Goal: Information Seeking & Learning: Learn about a topic

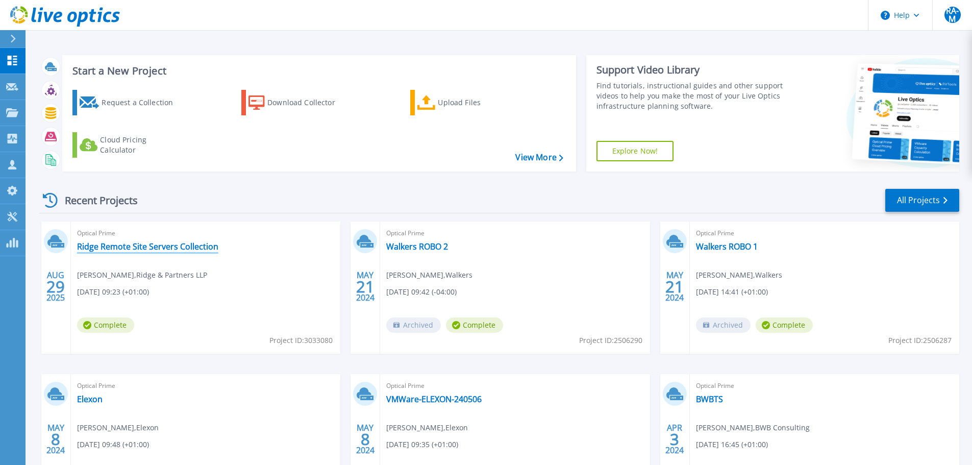
click at [190, 244] on link "Ridge Remote Site Servers Collection" at bounding box center [147, 246] width 141 height 10
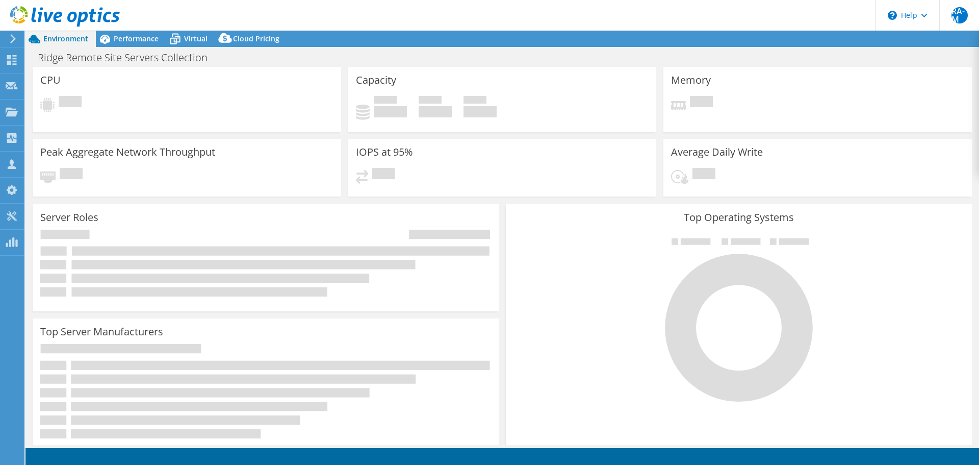
select select "USD"
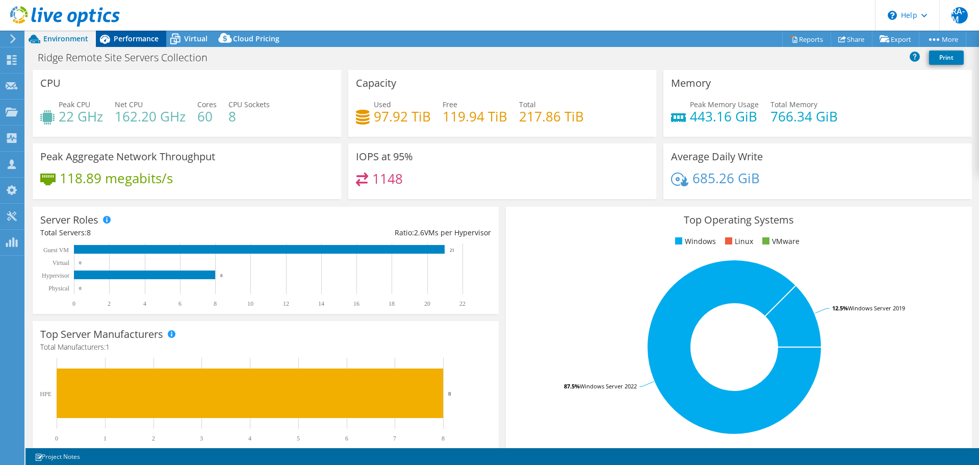
click at [145, 41] on span "Performance" at bounding box center [136, 39] width 45 height 10
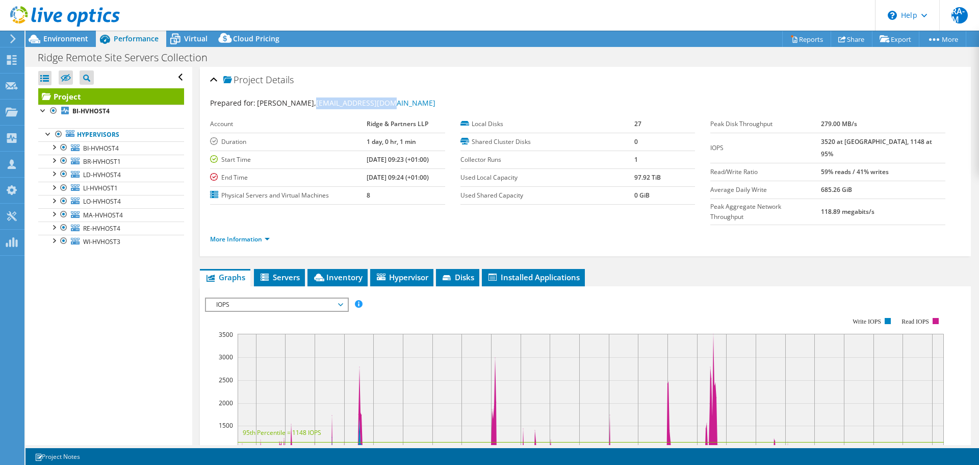
drag, startPoint x: 396, startPoint y: 100, endPoint x: 306, endPoint y: 104, distance: 89.8
click at [306, 104] on div "Prepared for: Jeremy Turner, jturner@ridge.co.uk" at bounding box center [585, 103] width 751 height 12
copy span "jturner@ridge.co.uk"
click at [81, 16] on use at bounding box center [65, 16] width 110 height 20
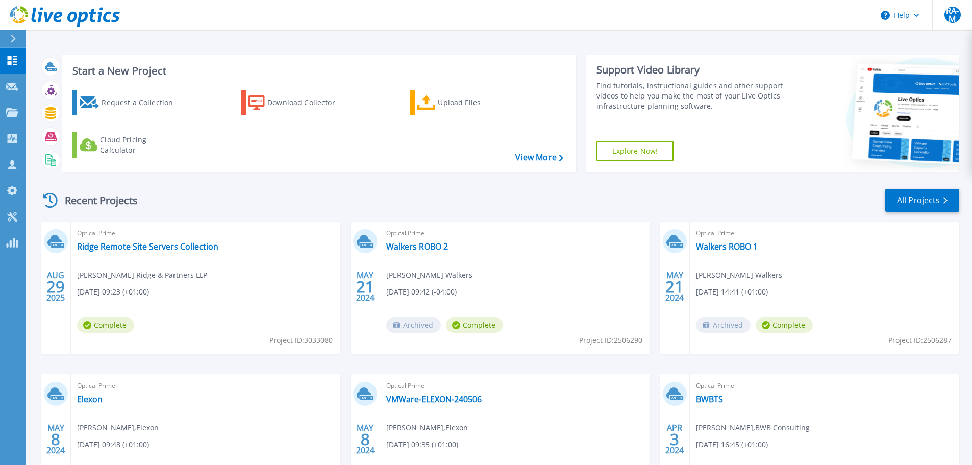
click at [900, 187] on div "Recent Projects All Projects [DATE] Optical Prime Ridge Remote Site Servers Col…" at bounding box center [499, 357] width 920 height 355
click at [901, 188] on div "Recent Projects All Projects" at bounding box center [499, 201] width 920 height 26
click at [905, 191] on link "All Projects" at bounding box center [922, 200] width 74 height 23
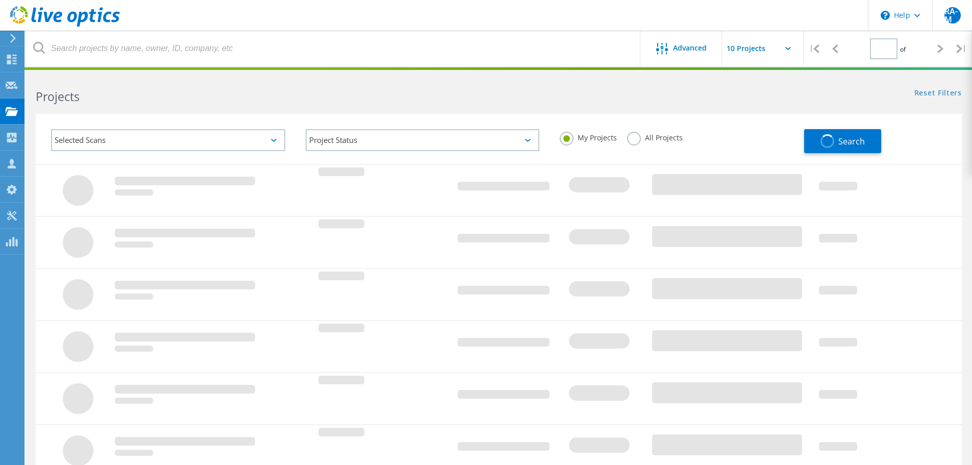
type input "1"
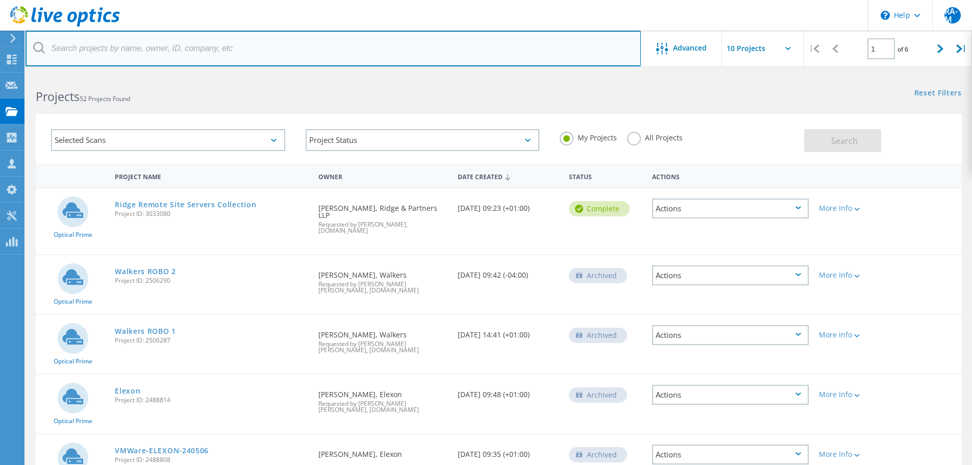
click at [229, 56] on input "text" at bounding box center [333, 49] width 615 height 36
paste input "jturner@ridge.co.uk"
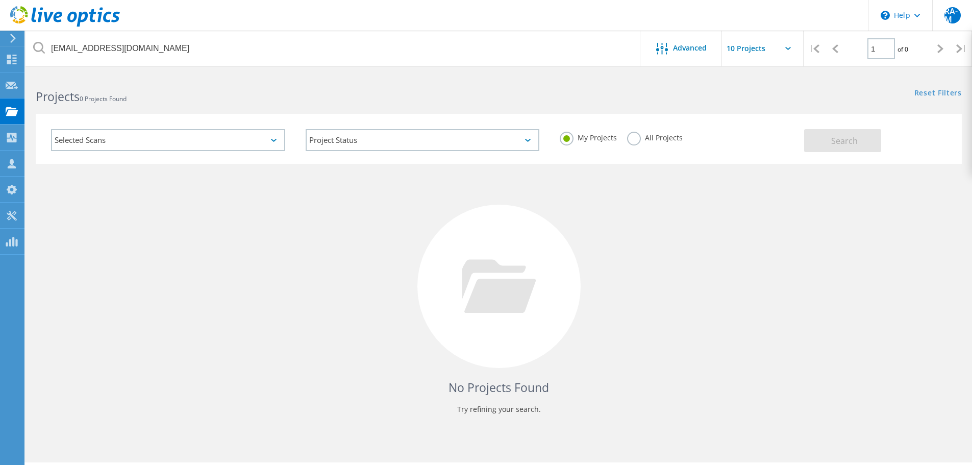
click at [630, 138] on label "All Projects" at bounding box center [655, 137] width 56 height 10
click at [0, 0] on input "All Projects" at bounding box center [0, 0] width 0 height 0
click at [814, 140] on button "Search" at bounding box center [842, 140] width 77 height 23
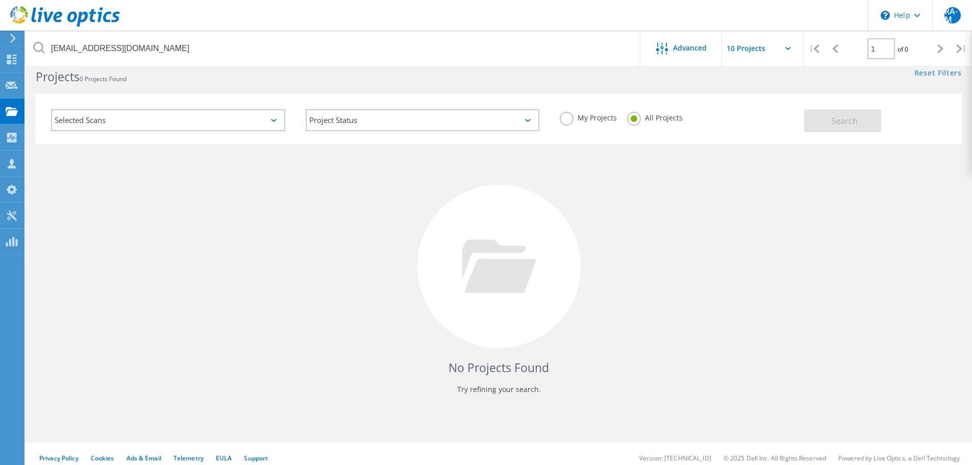
scroll to position [28, 0]
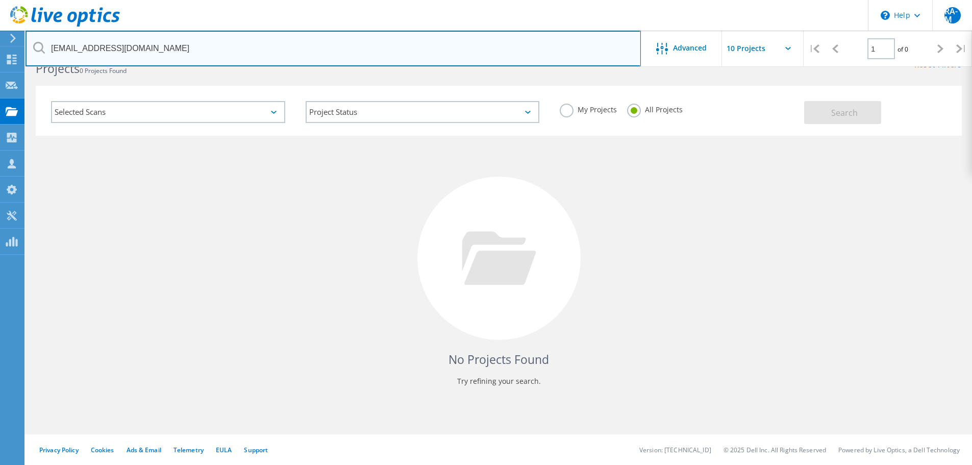
click at [181, 57] on input "jturner@ridge.co.uk" at bounding box center [333, 49] width 615 height 36
type input "ridge"
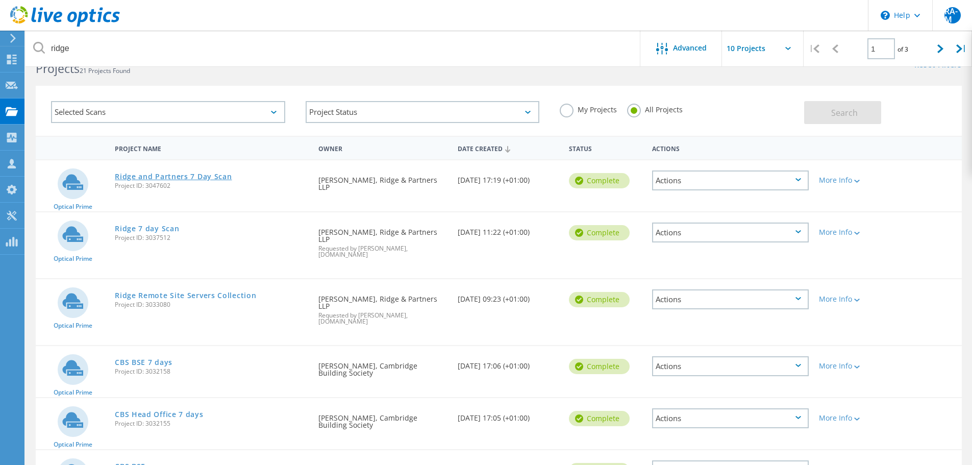
click at [209, 176] on link "Ridge and Partners 7 Day Scan" at bounding box center [173, 176] width 117 height 7
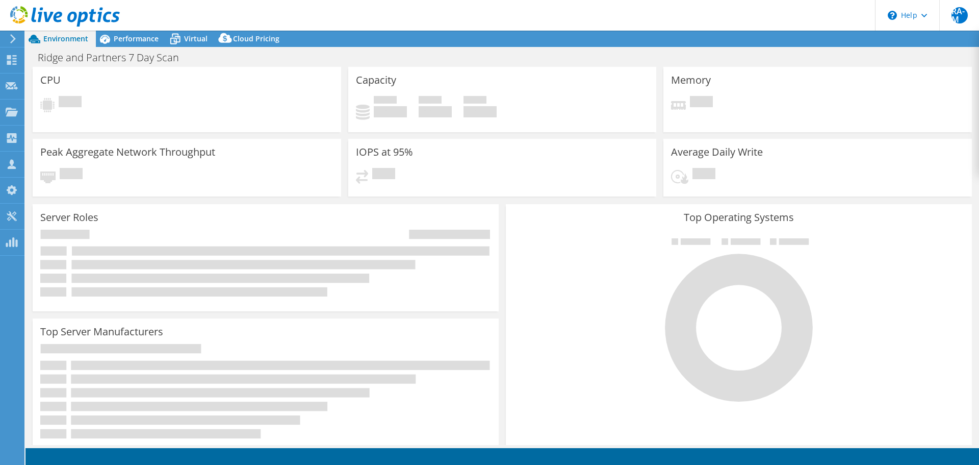
select select "EULondon"
select select "GBP"
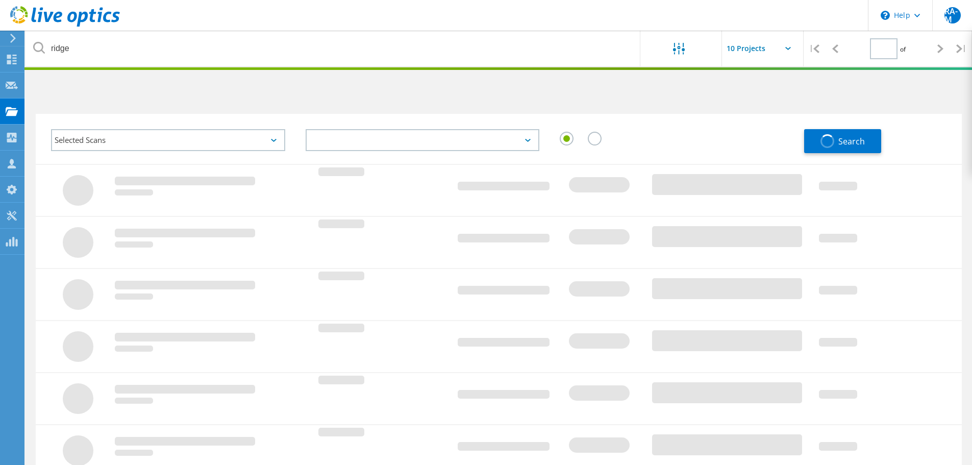
type input "1"
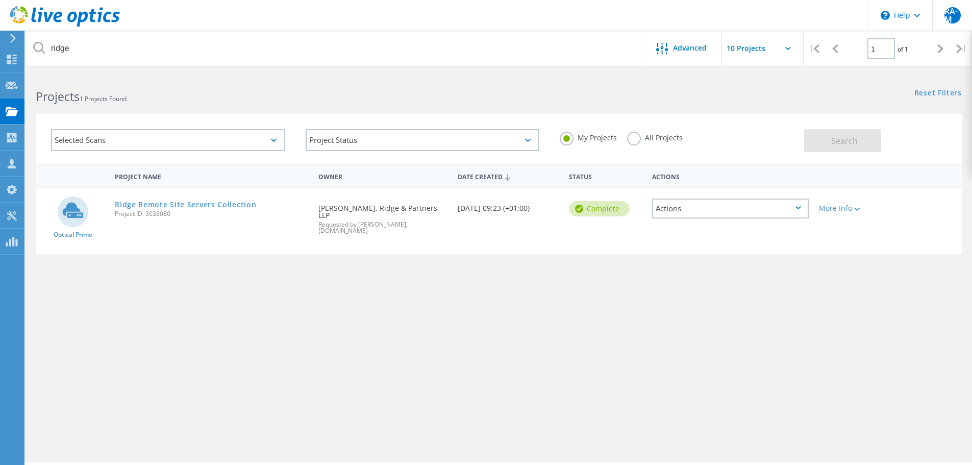
click at [645, 141] on label "All Projects" at bounding box center [655, 137] width 56 height 10
click at [0, 0] on input "All Projects" at bounding box center [0, 0] width 0 height 0
click at [825, 139] on button "Search" at bounding box center [842, 140] width 77 height 23
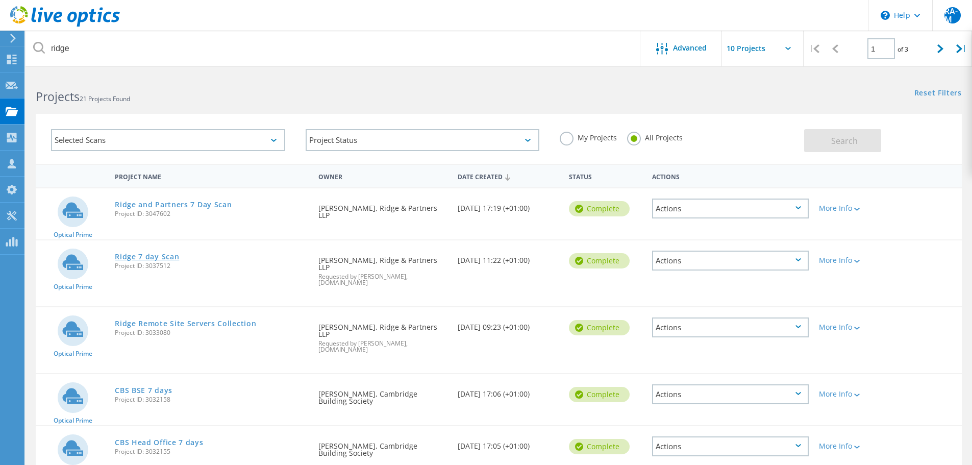
drag, startPoint x: 163, startPoint y: 250, endPoint x: 159, endPoint y: 255, distance: 6.1
click at [168, 204] on link "Ridge and Partners 7 Day Scan" at bounding box center [173, 204] width 117 height 7
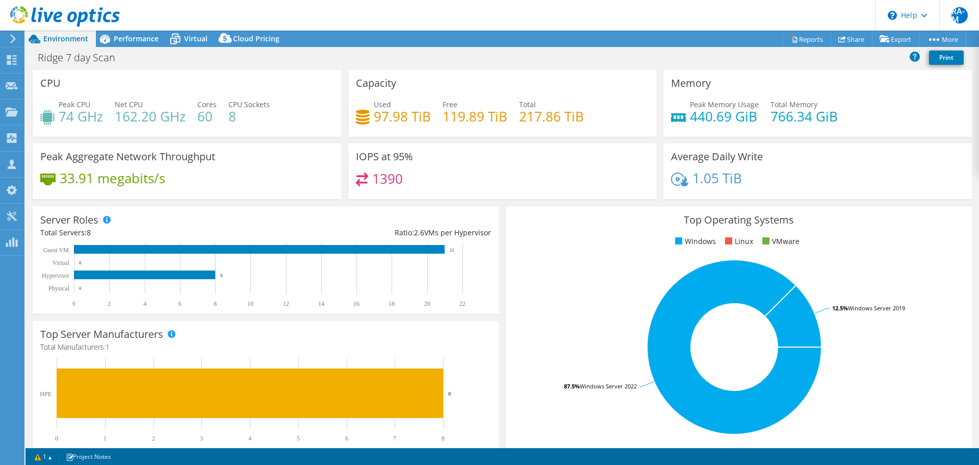
select select "USD"
click at [149, 36] on span "Performance" at bounding box center [136, 39] width 45 height 10
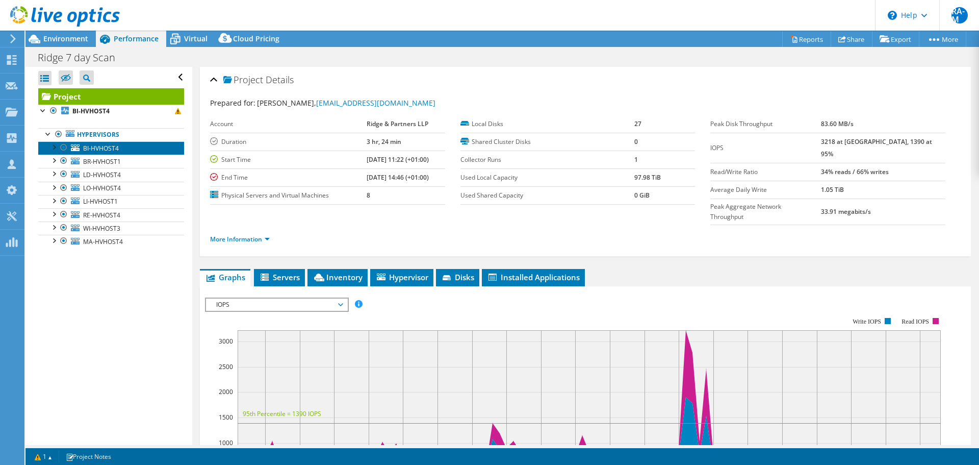
click at [103, 148] on span "BI-HVHOST4" at bounding box center [101, 148] width 36 height 9
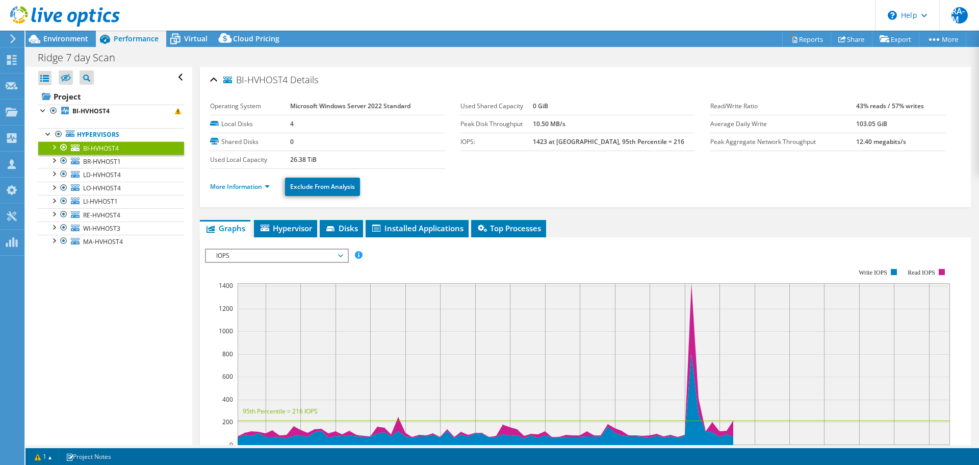
click at [56, 147] on div at bounding box center [53, 146] width 10 height 10
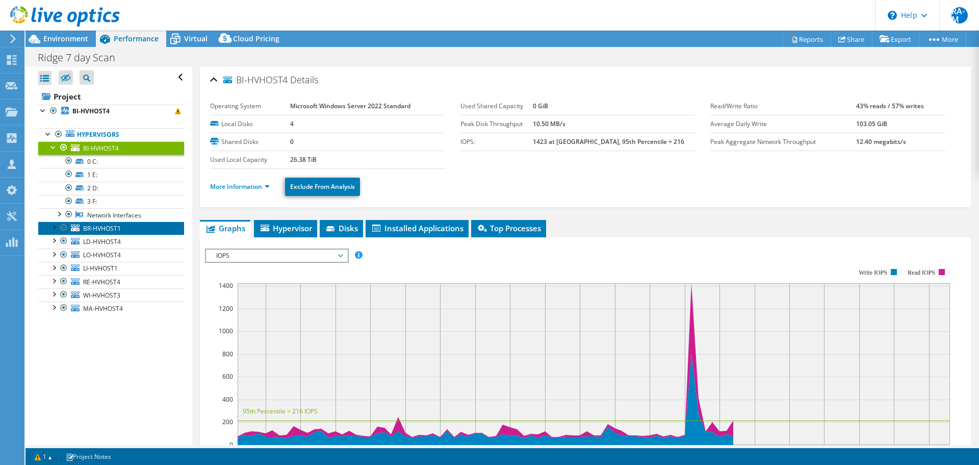
click at [135, 229] on link "BR-HVHOST1" at bounding box center [111, 227] width 146 height 13
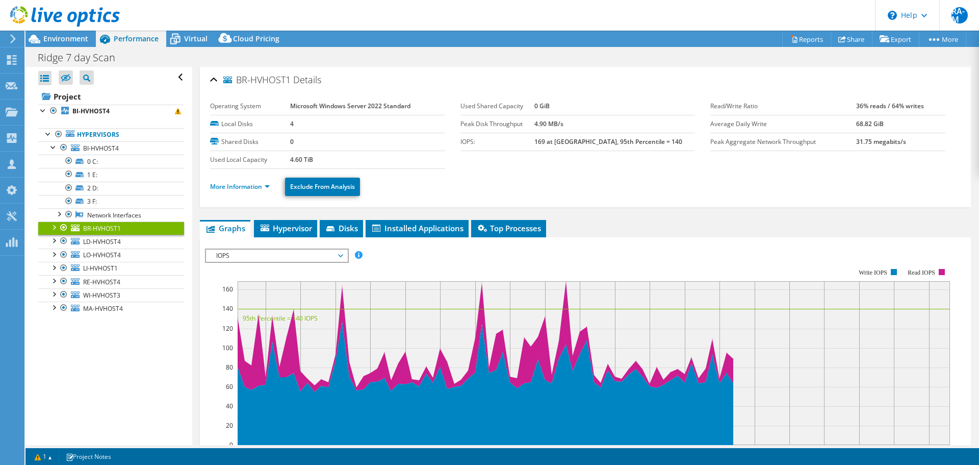
click at [57, 225] on div at bounding box center [53, 226] width 10 height 10
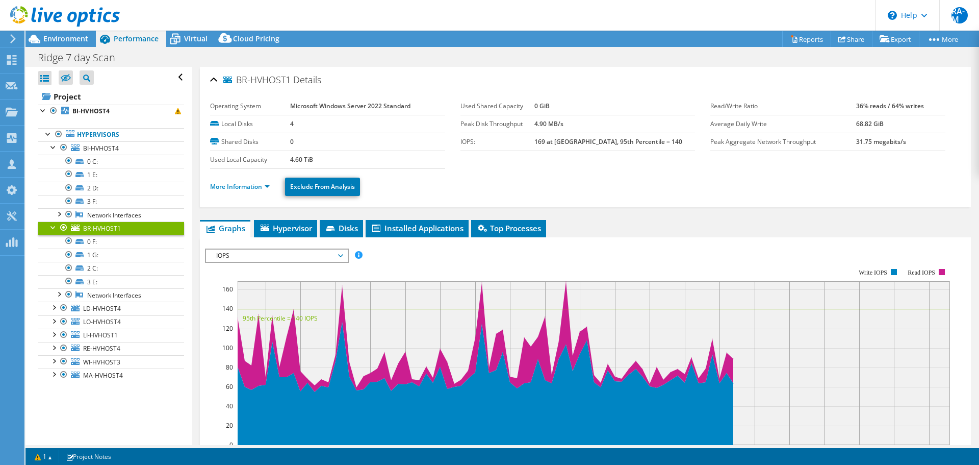
click at [54, 225] on div at bounding box center [53, 226] width 10 height 10
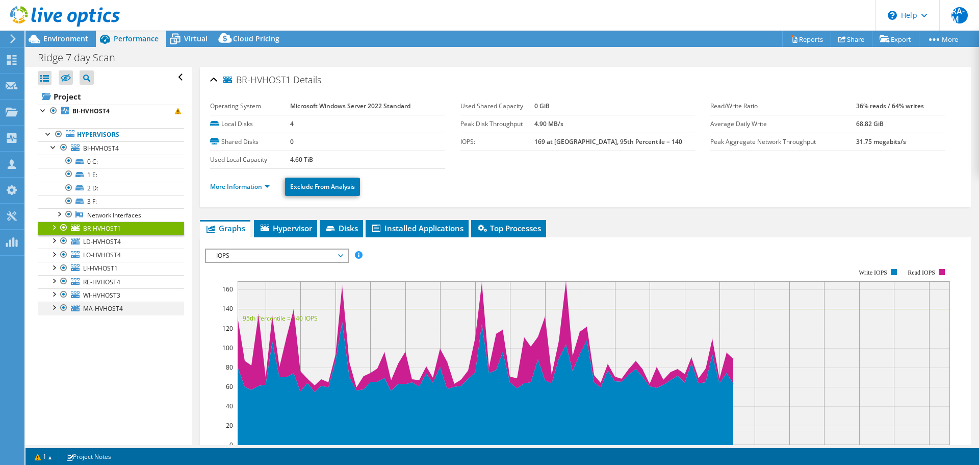
click at [57, 306] on div at bounding box center [53, 306] width 10 height 10
click at [57, 148] on div at bounding box center [53, 146] width 10 height 10
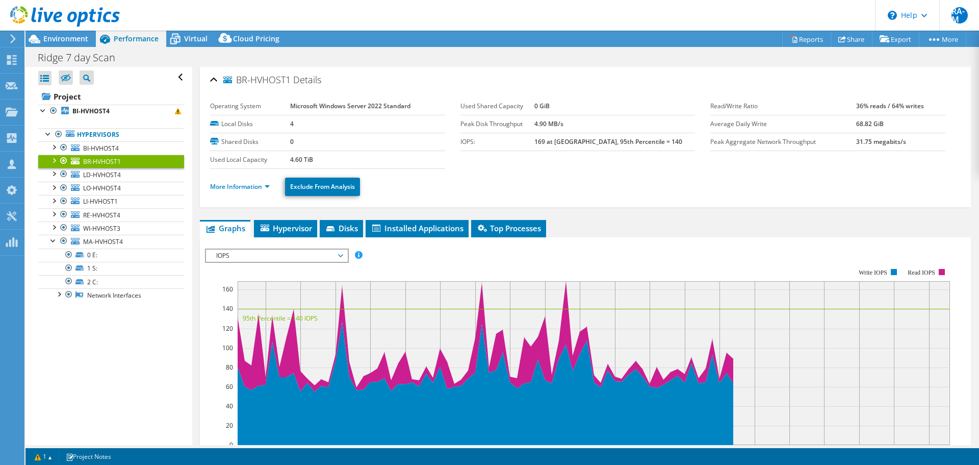
click at [58, 163] on div at bounding box center [53, 160] width 10 height 10
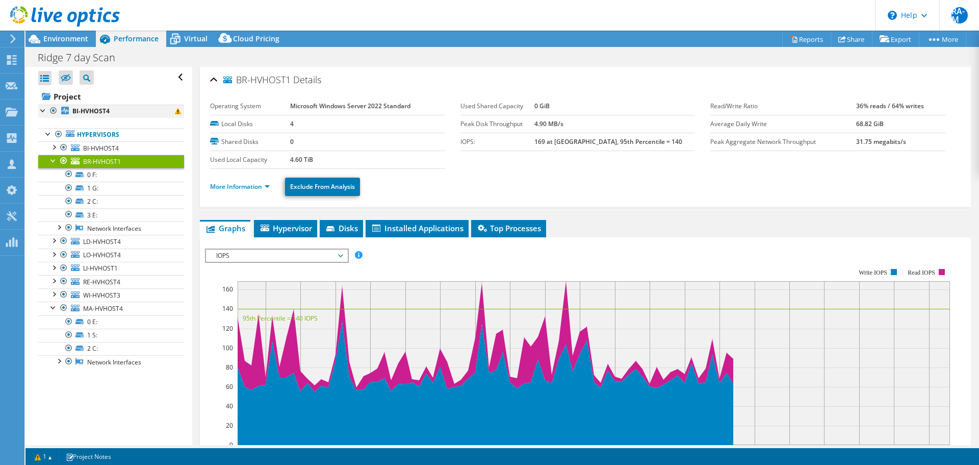
click at [40, 111] on div at bounding box center [43, 110] width 10 height 10
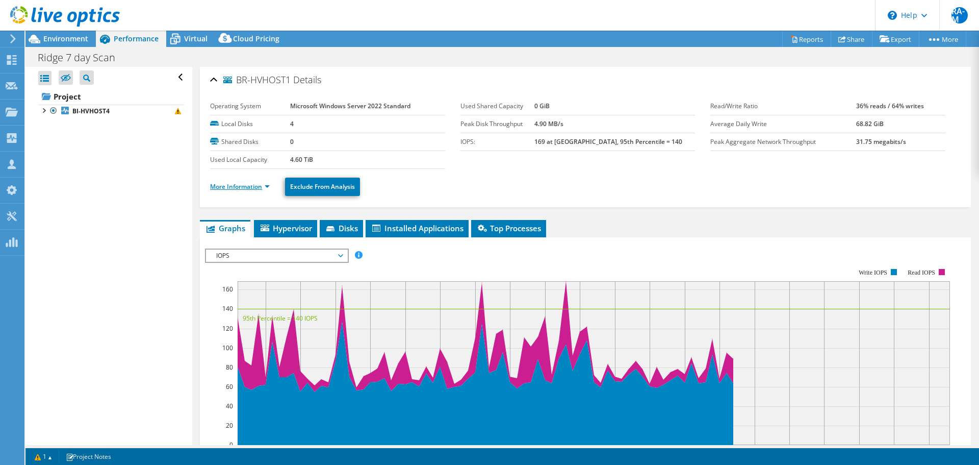
click at [250, 183] on link "More Information" at bounding box center [240, 186] width 60 height 9
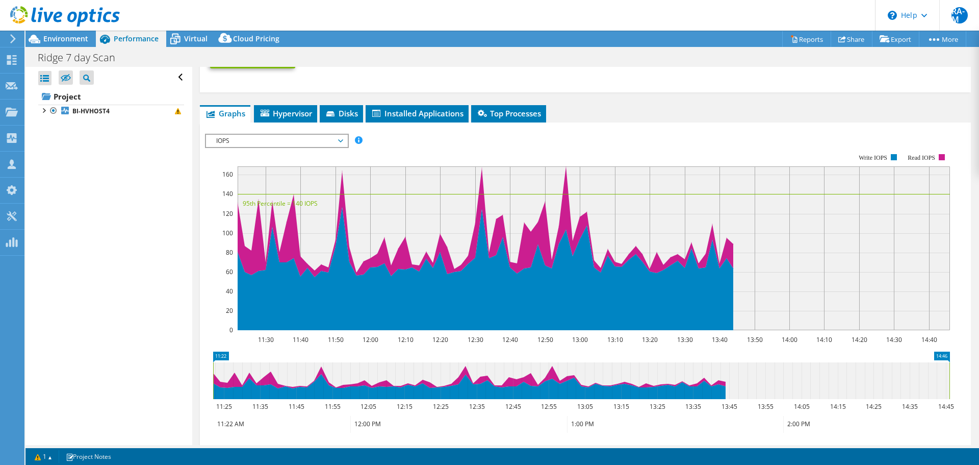
scroll to position [612, 0]
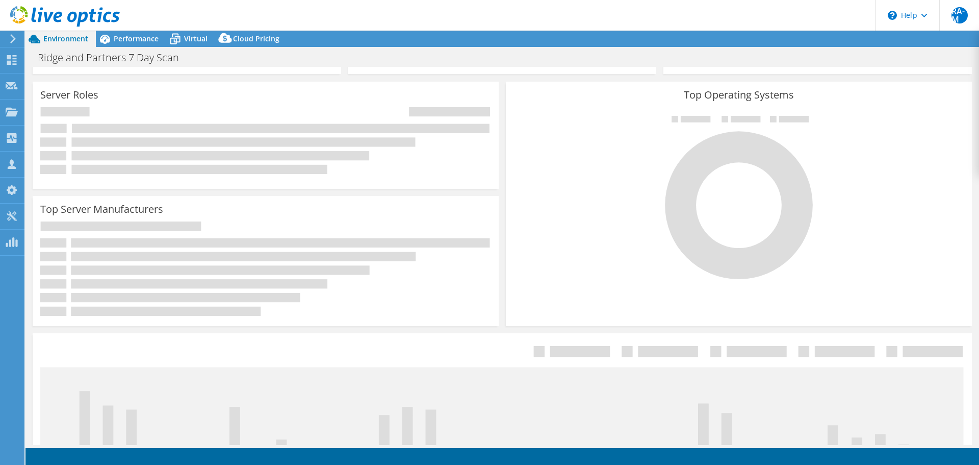
select select "EULondon"
select select "GBP"
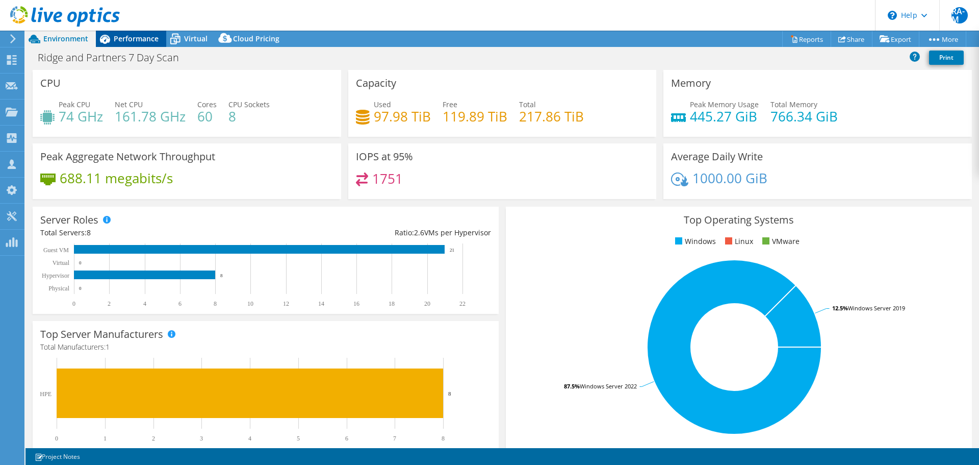
click at [135, 37] on span "Performance" at bounding box center [136, 39] width 45 height 10
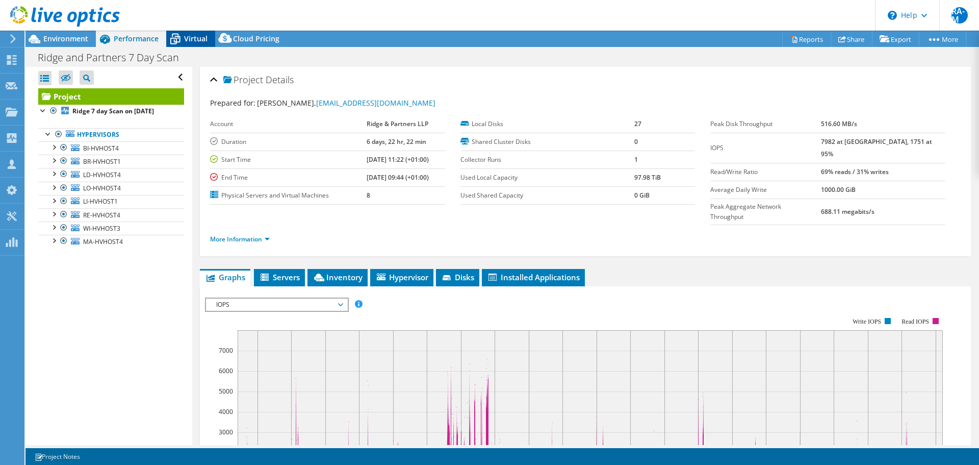
click at [182, 44] on icon at bounding box center [175, 39] width 18 height 18
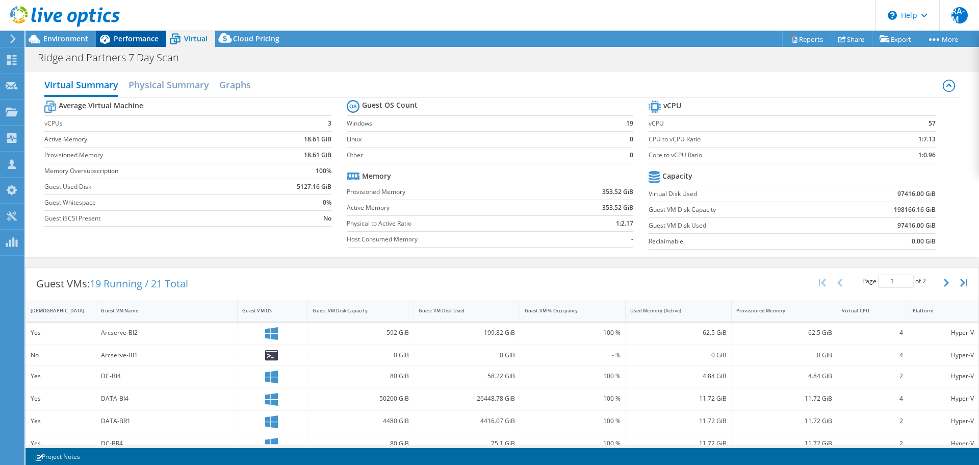
click at [121, 43] on div "Performance" at bounding box center [131, 39] width 70 height 16
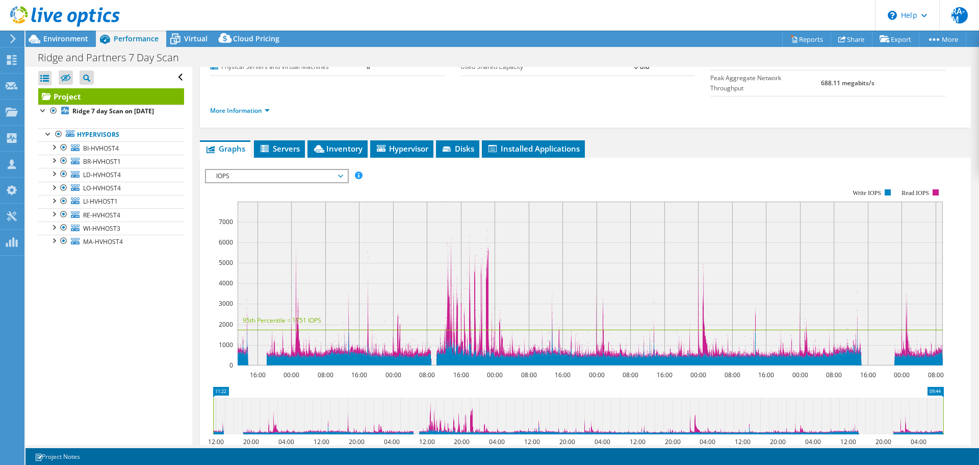
scroll to position [153, 0]
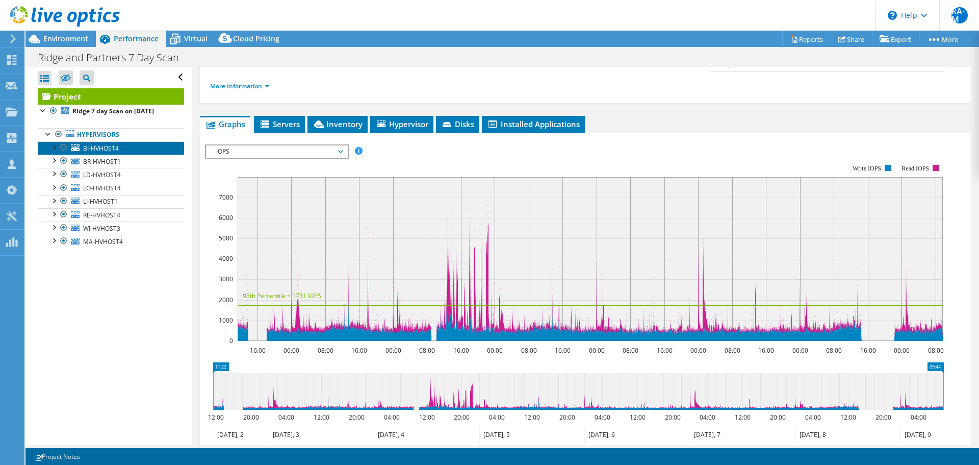
click at [131, 153] on link "BI-HVHOST4" at bounding box center [111, 147] width 146 height 13
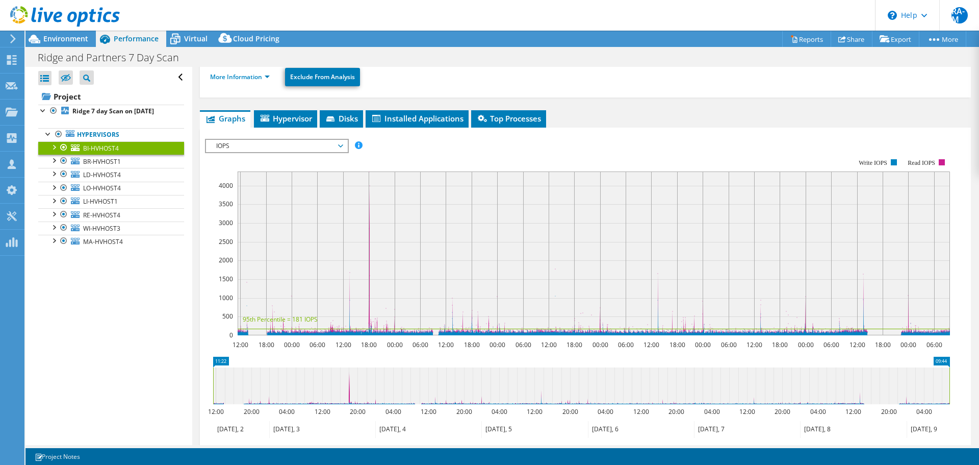
scroll to position [102, 0]
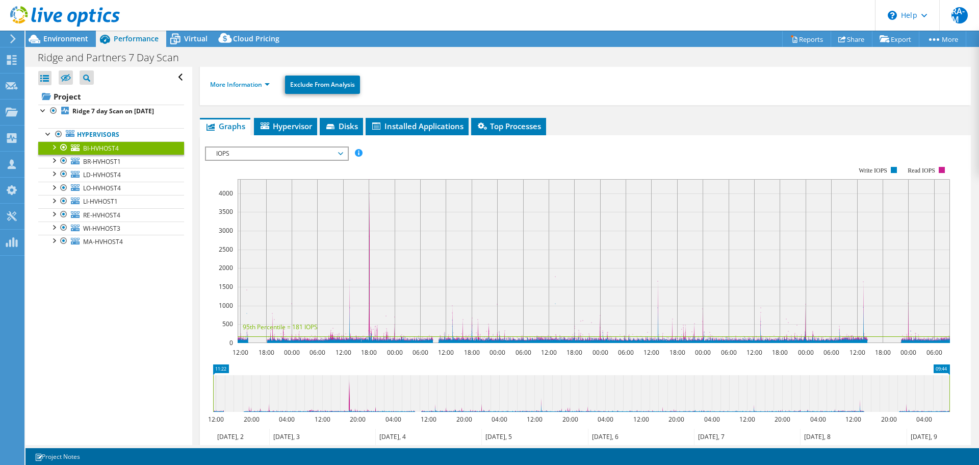
click at [392, 262] on rect at bounding box center [594, 261] width 713 height 164
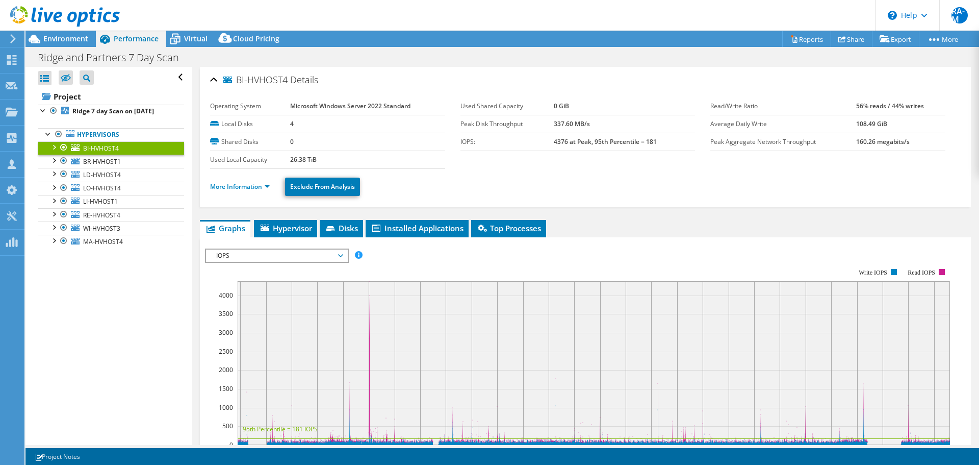
click at [92, 155] on link "BI-HVHOST4" at bounding box center [111, 147] width 146 height 13
click at [111, 164] on span "BR-HVHOST1" at bounding box center [102, 161] width 38 height 9
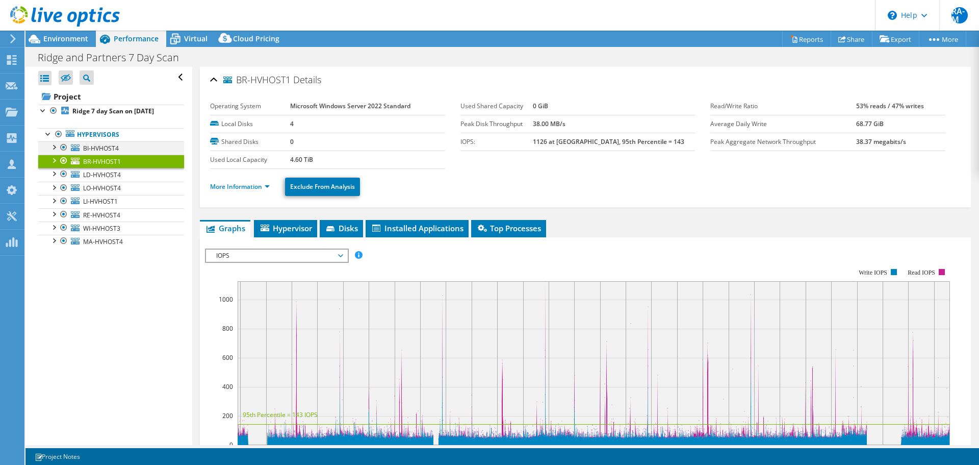
click at [49, 146] on div at bounding box center [53, 146] width 10 height 10
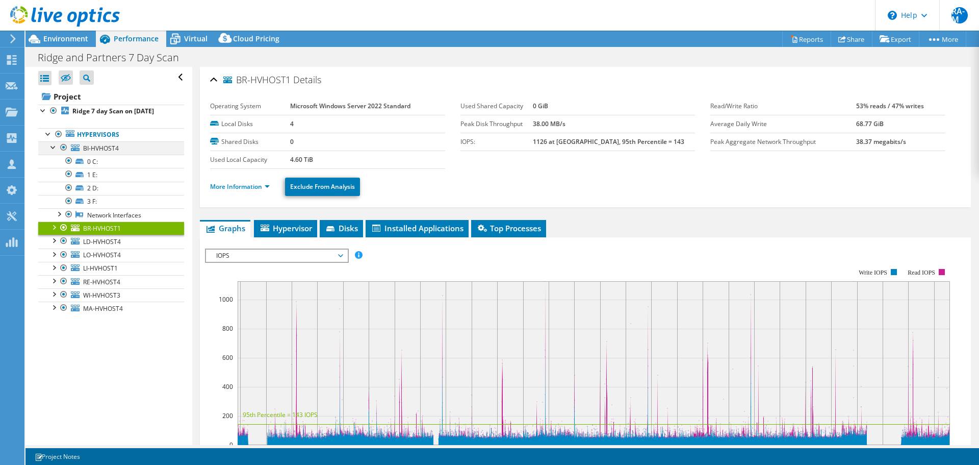
click at [49, 146] on div at bounding box center [53, 146] width 10 height 10
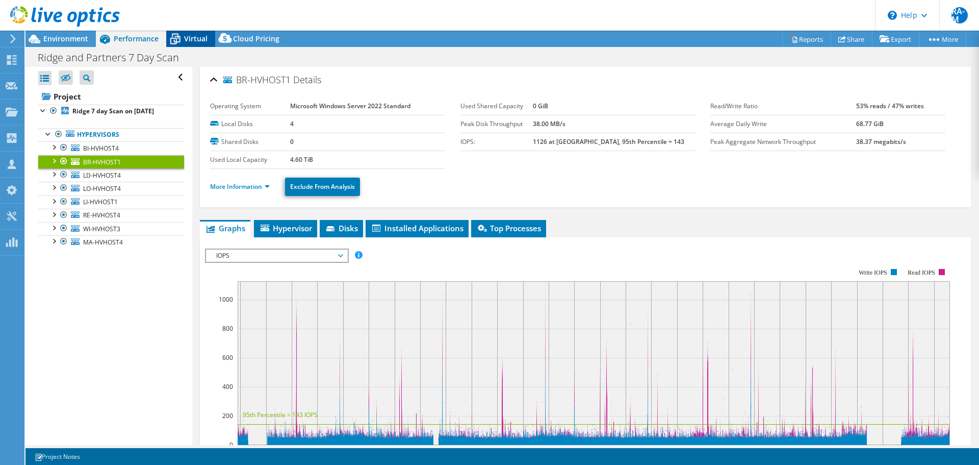
click at [178, 32] on icon at bounding box center [175, 39] width 18 height 18
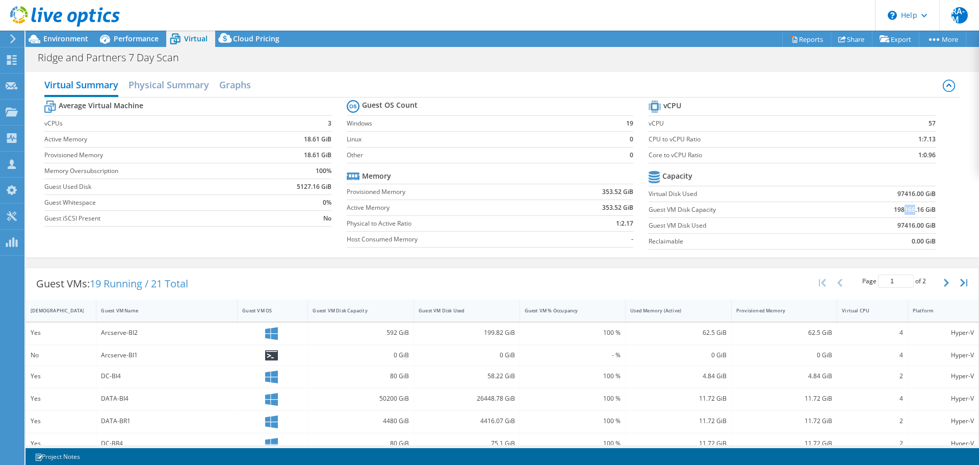
drag, startPoint x: 897, startPoint y: 208, endPoint x: 907, endPoint y: 211, distance: 10.7
click at [907, 211] on b "198166.16 GiB" at bounding box center [915, 210] width 42 height 10
drag, startPoint x: 898, startPoint y: 195, endPoint x: 908, endPoint y: 195, distance: 10.2
click at [908, 195] on b "97416.00 GiB" at bounding box center [917, 194] width 38 height 10
drag, startPoint x: 898, startPoint y: 208, endPoint x: 908, endPoint y: 210, distance: 10.9
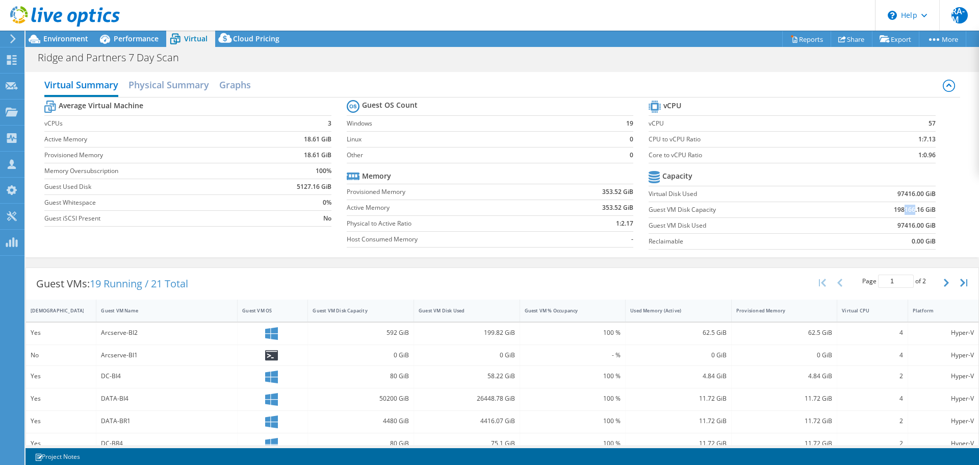
click at [908, 210] on b "198166.16 GiB" at bounding box center [915, 210] width 42 height 10
click at [831, 237] on td "0.00 GiB" at bounding box center [883, 241] width 105 height 16
click at [245, 35] on span "Cloud Pricing" at bounding box center [256, 39] width 46 height 10
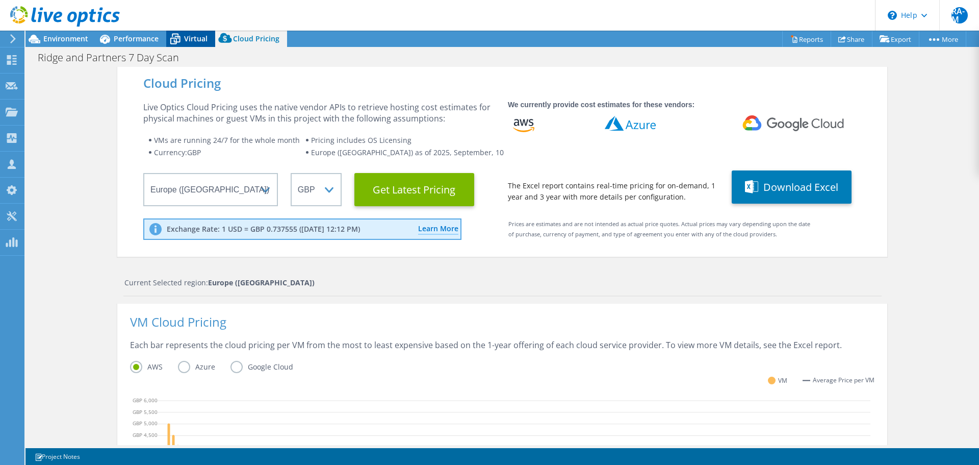
click at [184, 39] on span "Virtual" at bounding box center [195, 39] width 23 height 10
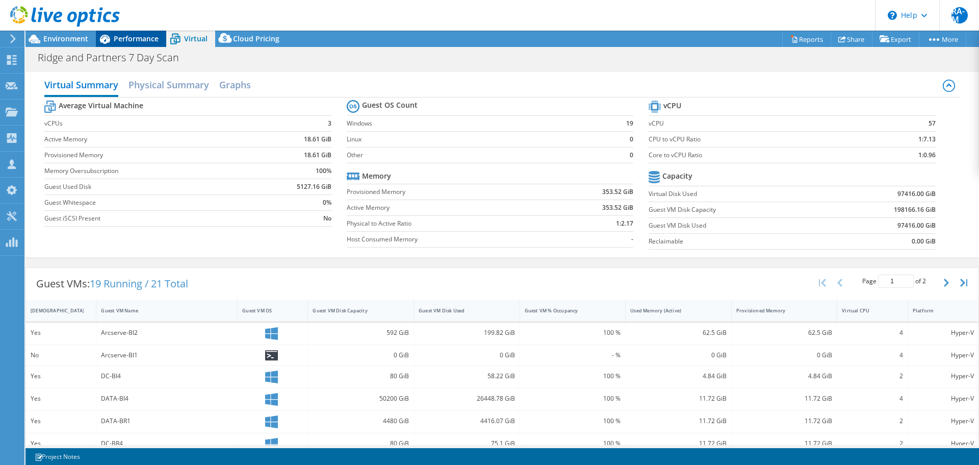
click at [136, 42] on span "Performance" at bounding box center [136, 39] width 45 height 10
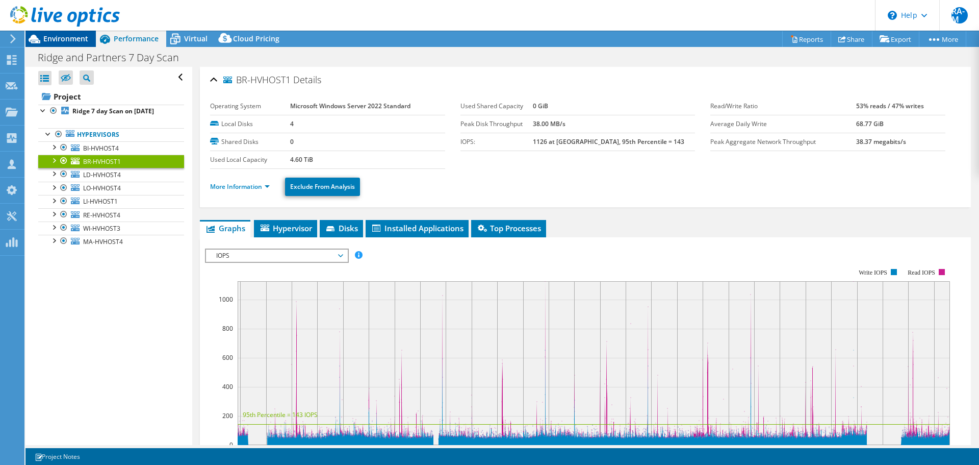
click at [78, 35] on span "Environment" at bounding box center [65, 39] width 45 height 10
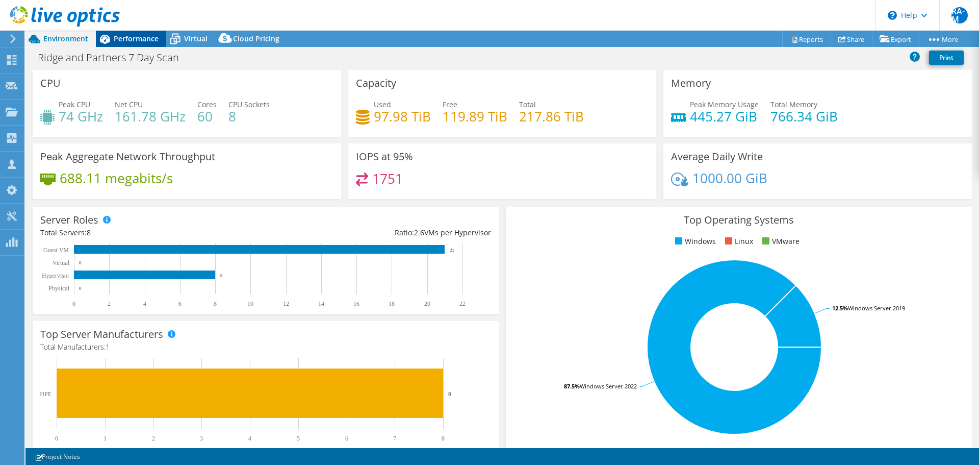
click at [137, 36] on span "Performance" at bounding box center [136, 39] width 45 height 10
